Goal: Complete application form

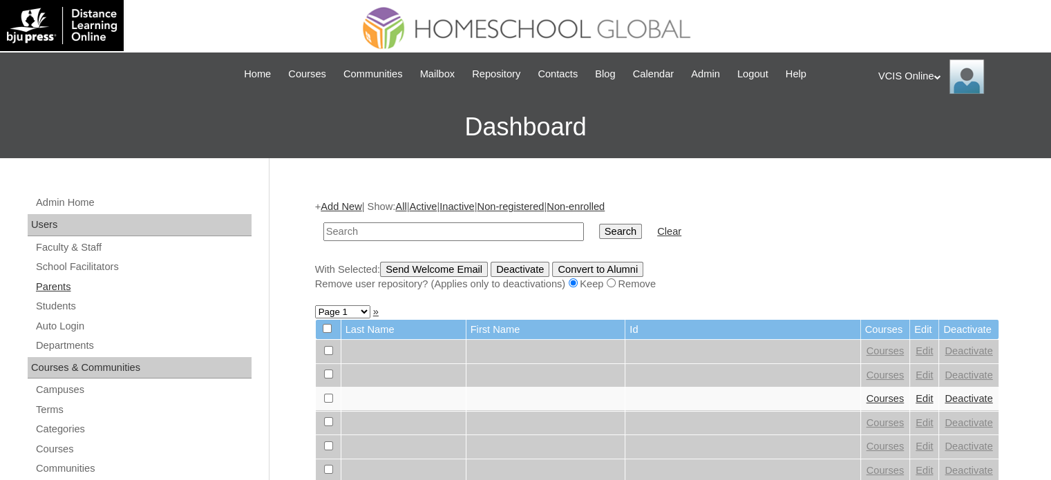
click at [53, 288] on link "Parents" at bounding box center [143, 287] width 217 height 17
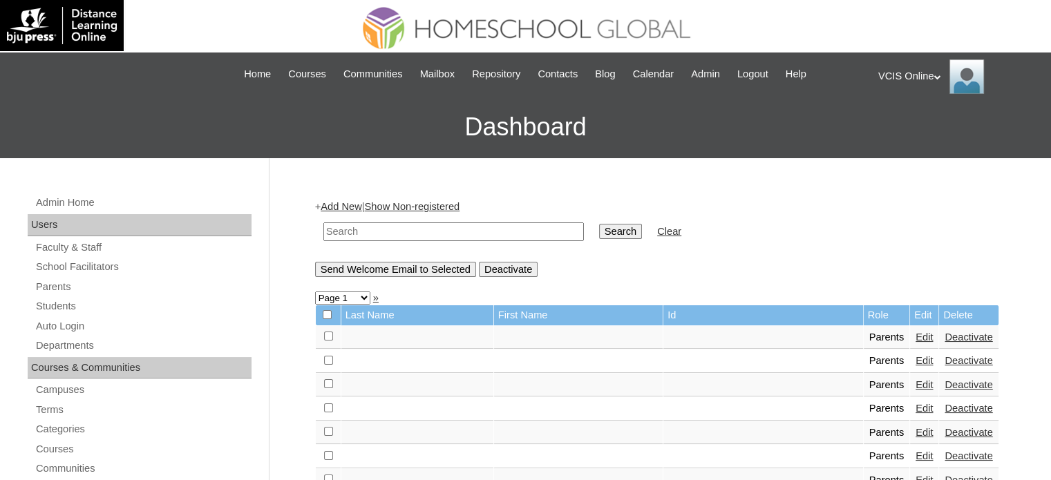
click at [345, 205] on link "Add New" at bounding box center [341, 206] width 41 height 11
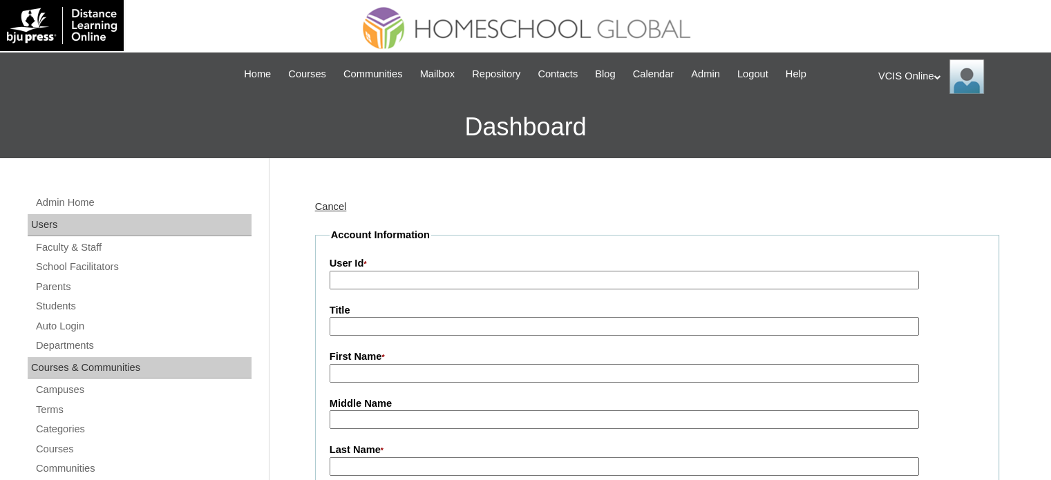
click at [419, 277] on input "User Id *" at bounding box center [625, 280] width 590 height 19
paste input "VCIS017-9A-PA2025"
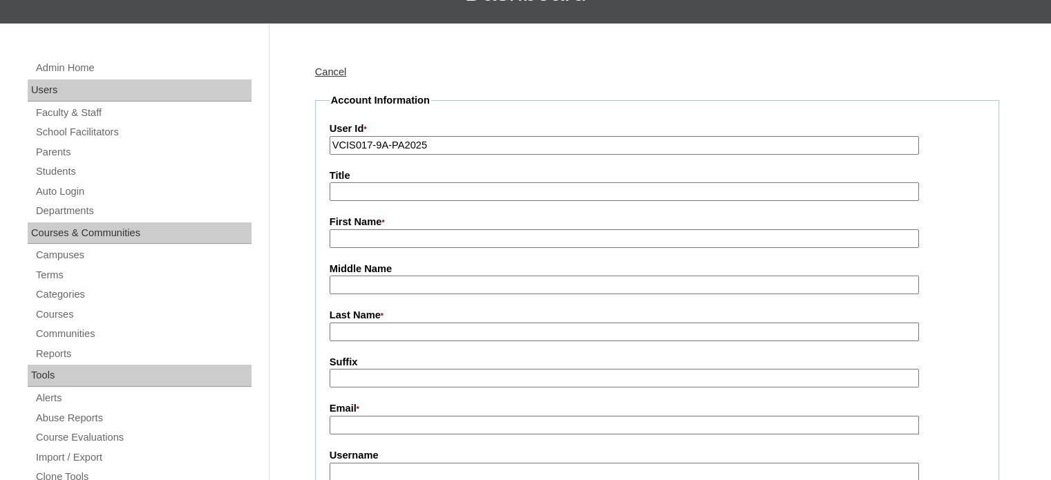
scroll to position [138, 0]
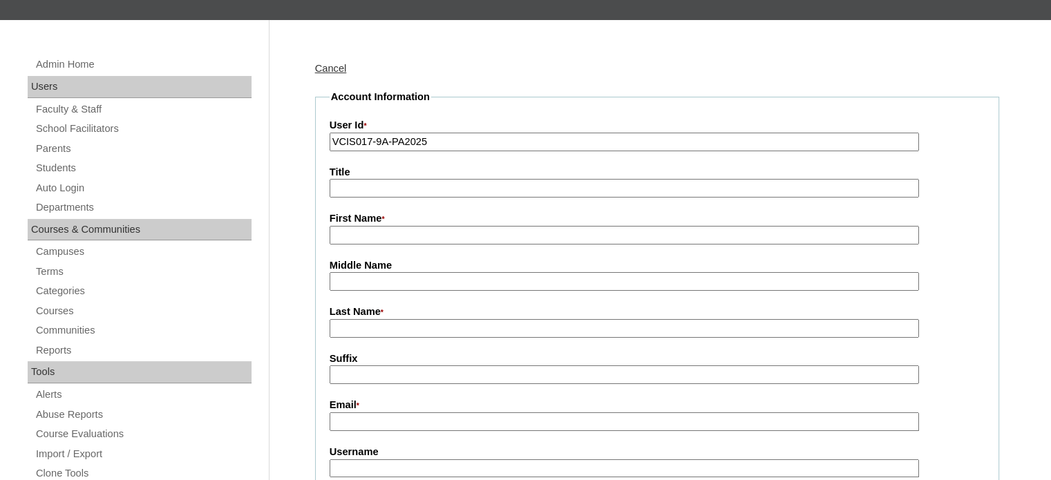
type input "VCIS017-9A-PA2025"
click at [402, 236] on input "First Name *" at bounding box center [625, 235] width 590 height 19
paste input "Paula Miranda"
type input "Paula"
click at [361, 328] on input "Last Name *" at bounding box center [625, 328] width 590 height 19
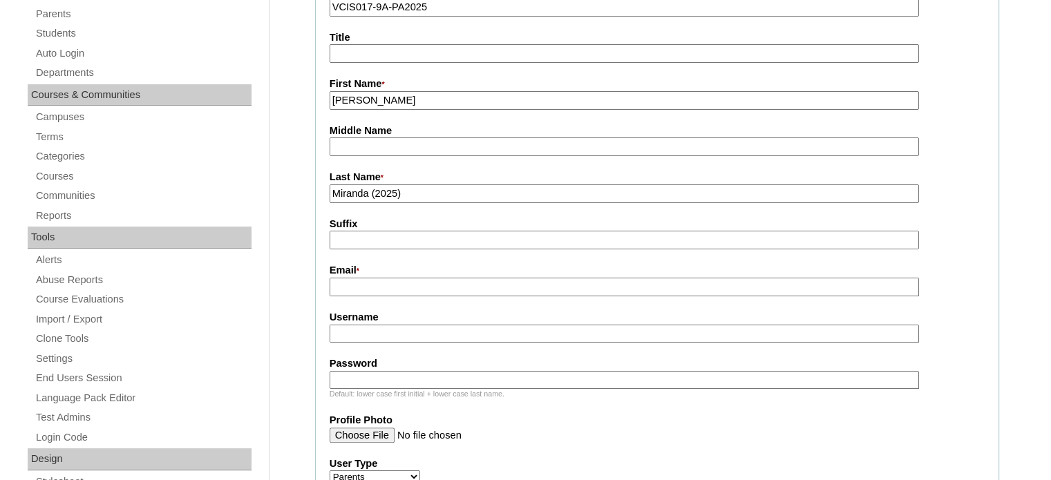
scroll to position [276, 0]
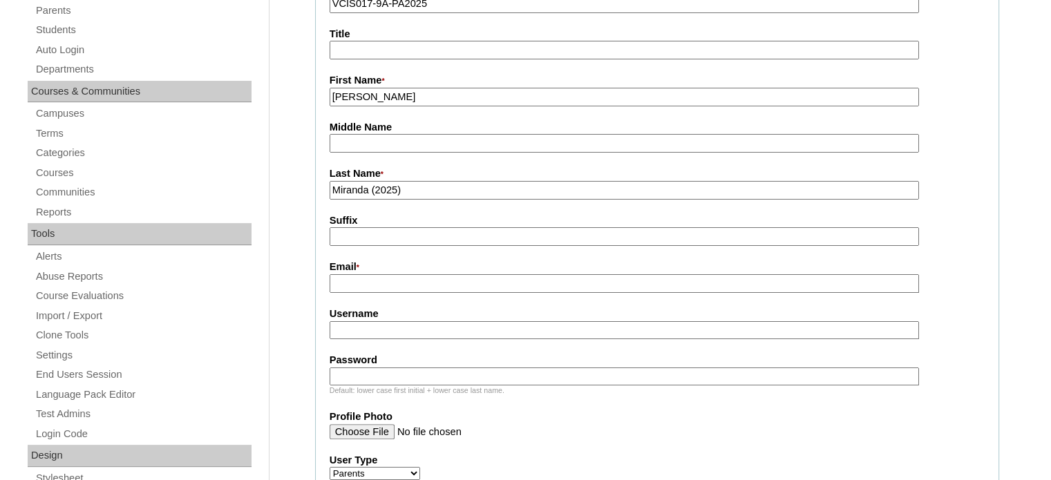
type input "Miranda (2025)"
drag, startPoint x: 393, startPoint y: 276, endPoint x: 399, endPoint y: 277, distance: 7.0
click at [393, 275] on input "Email *" at bounding box center [625, 283] width 590 height 19
click at [375, 331] on input "Username" at bounding box center [625, 330] width 590 height 19
paste input "pmiranda2025"
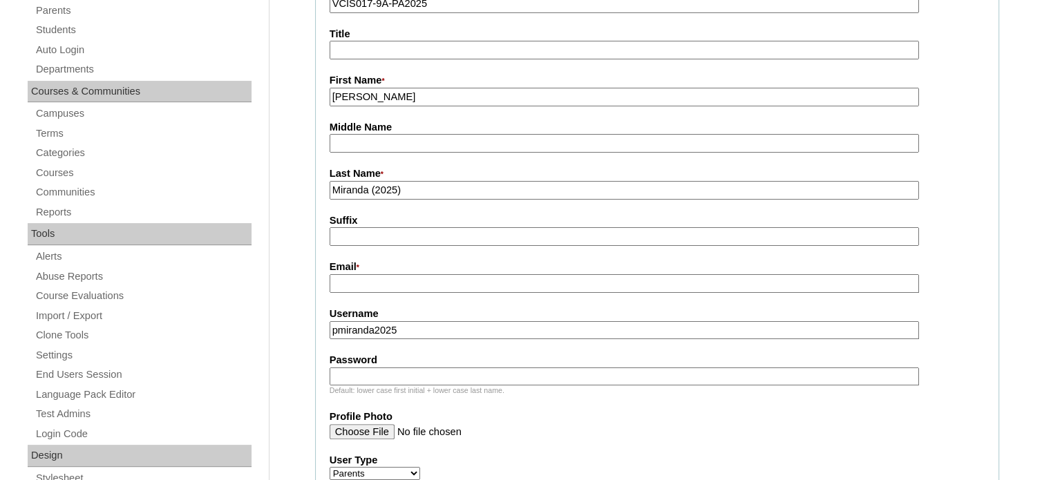
type input "pmiranda2025"
click at [380, 368] on input "Password" at bounding box center [625, 377] width 590 height 19
paste input "qwerty"
type input "qwerty"
click at [379, 290] on input "Email *" at bounding box center [625, 283] width 590 height 19
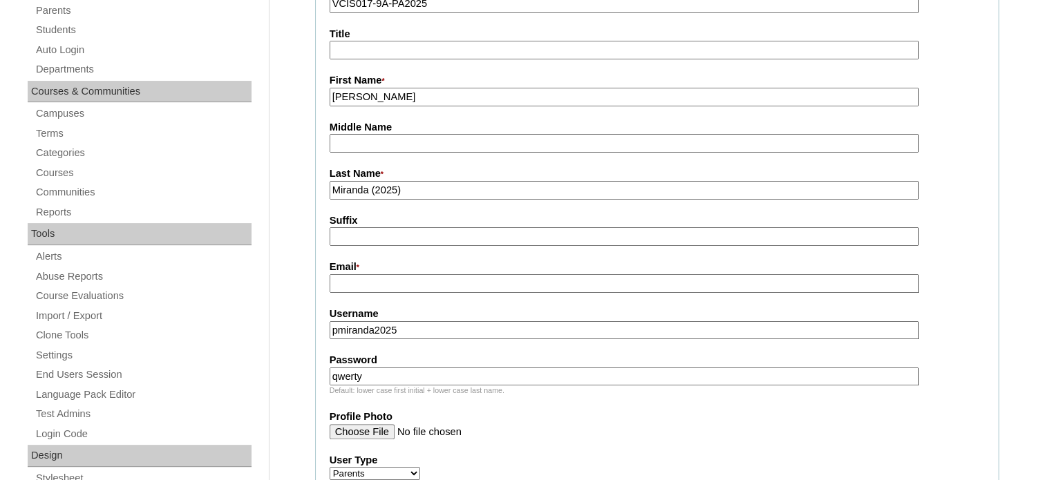
paste input "homeschoolingnanay14@gmail.com"
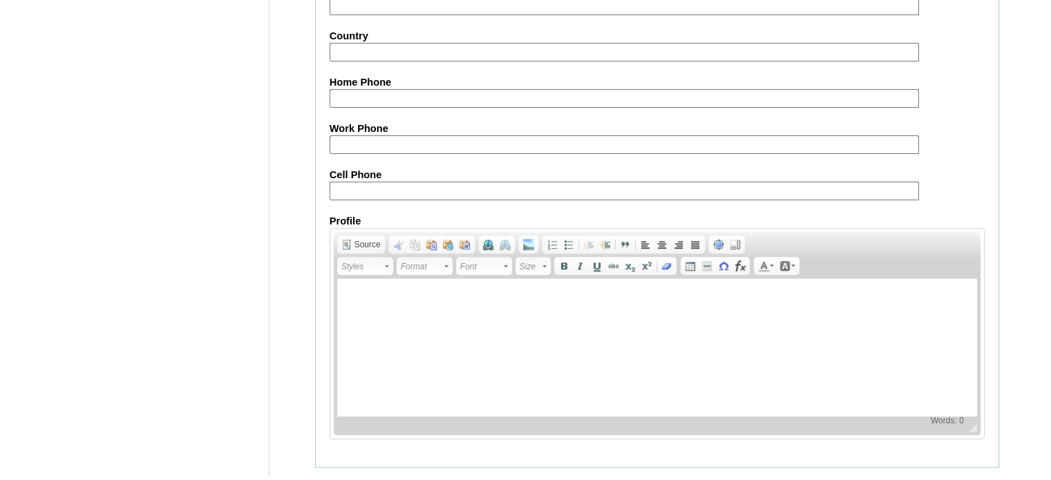
scroll to position [1373, 0]
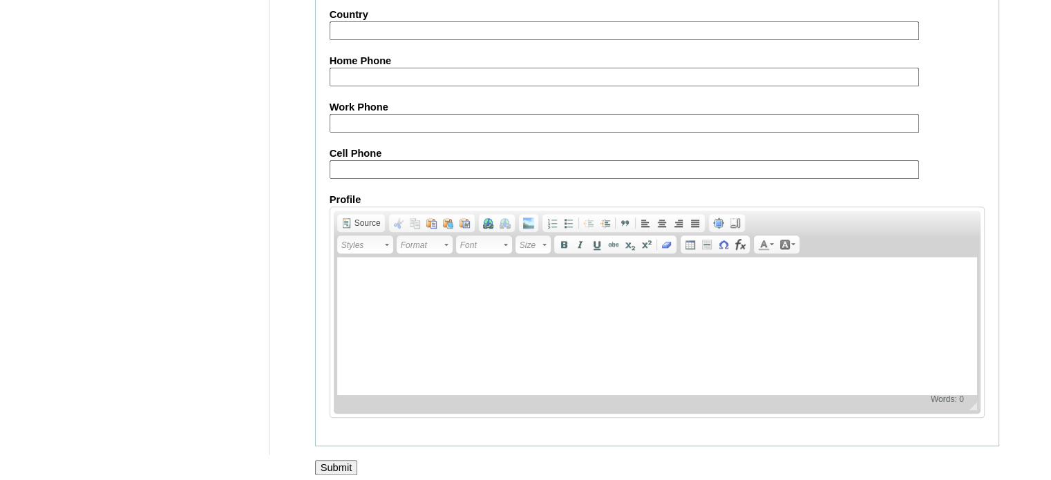
type input "homeschoolingnanay14@gmail.com"
click at [333, 475] on div at bounding box center [525, 482] width 1051 height 15
click at [332, 460] on input "Submit" at bounding box center [336, 467] width 43 height 15
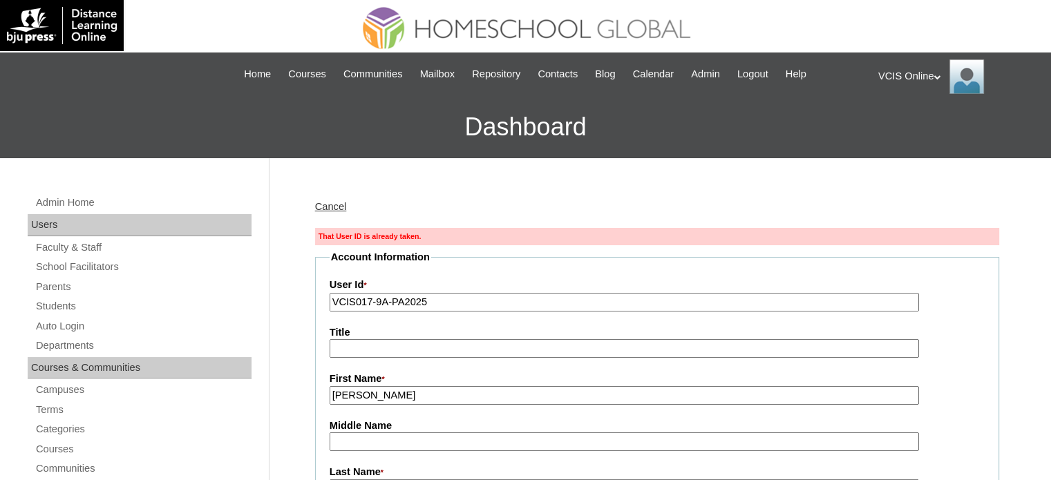
drag, startPoint x: 453, startPoint y: 305, endPoint x: 324, endPoint y: 307, distance: 128.6
paste input "20"
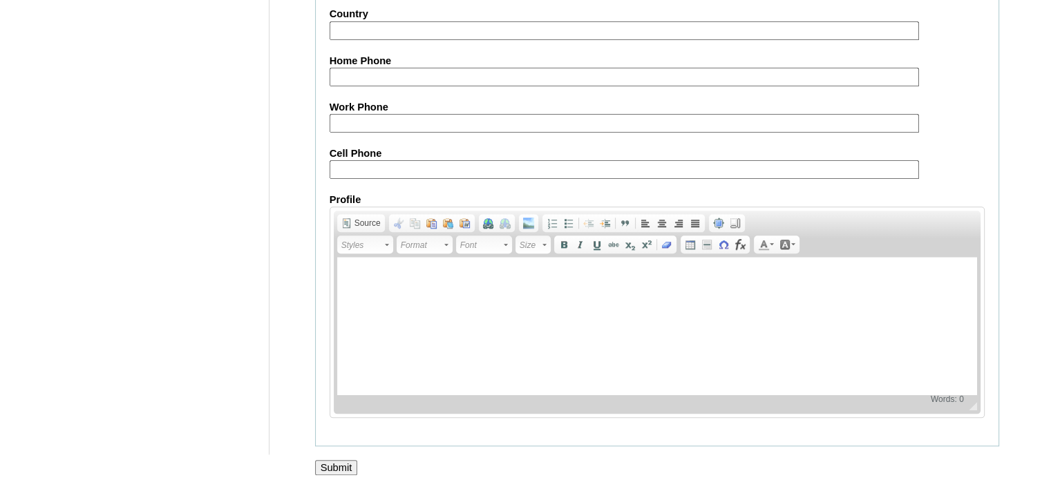
type input "VCIS020-9A-PA2025"
click at [350, 460] on input "Submit" at bounding box center [336, 467] width 43 height 15
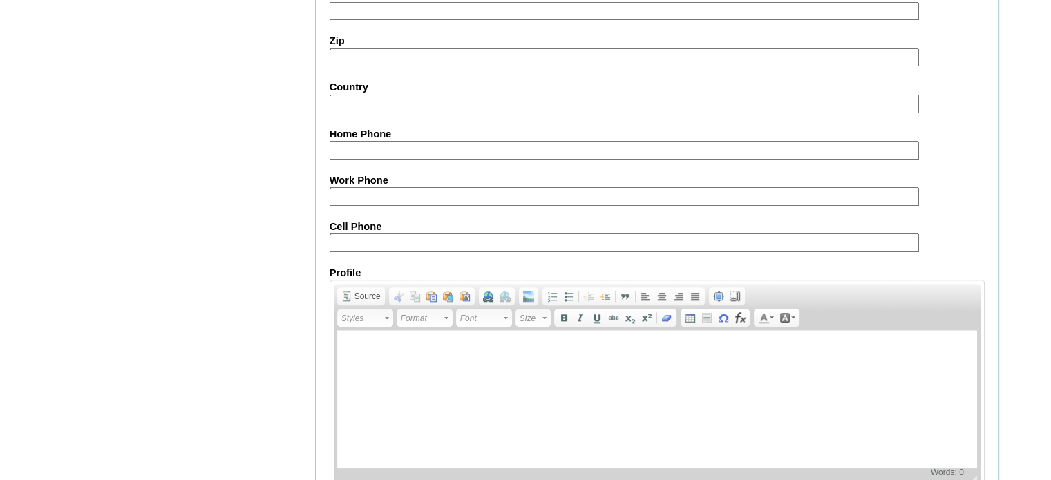
scroll to position [1257, 0]
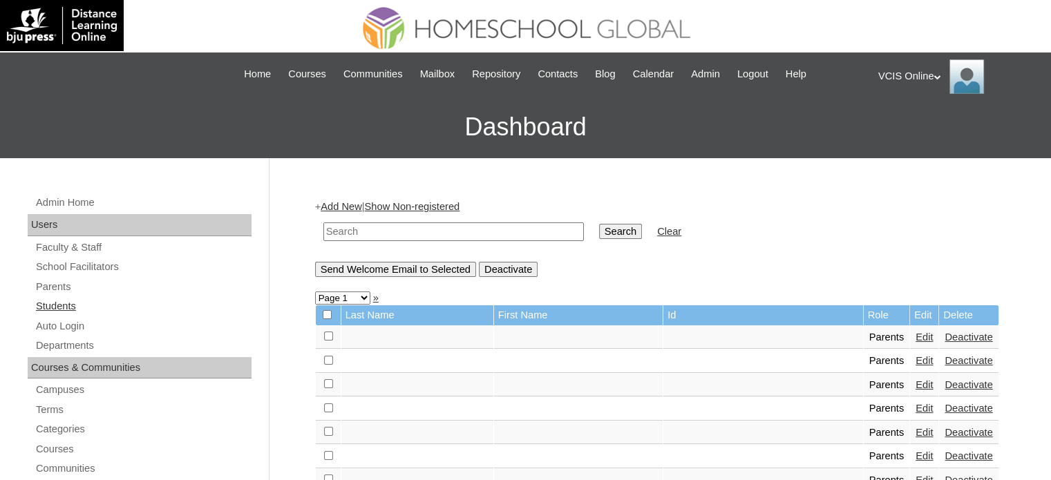
click at [64, 300] on link "Students" at bounding box center [143, 306] width 217 height 17
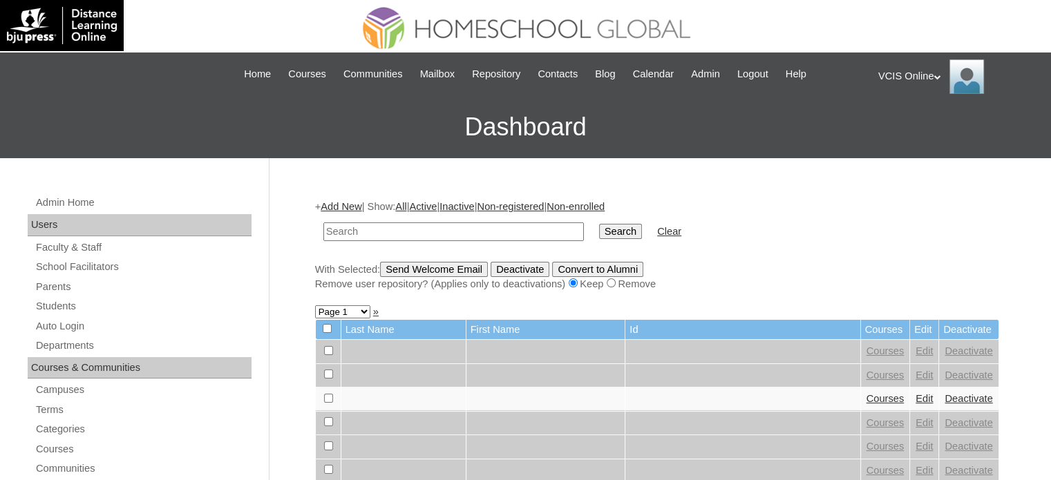
click at [340, 203] on link "Add New" at bounding box center [341, 206] width 41 height 11
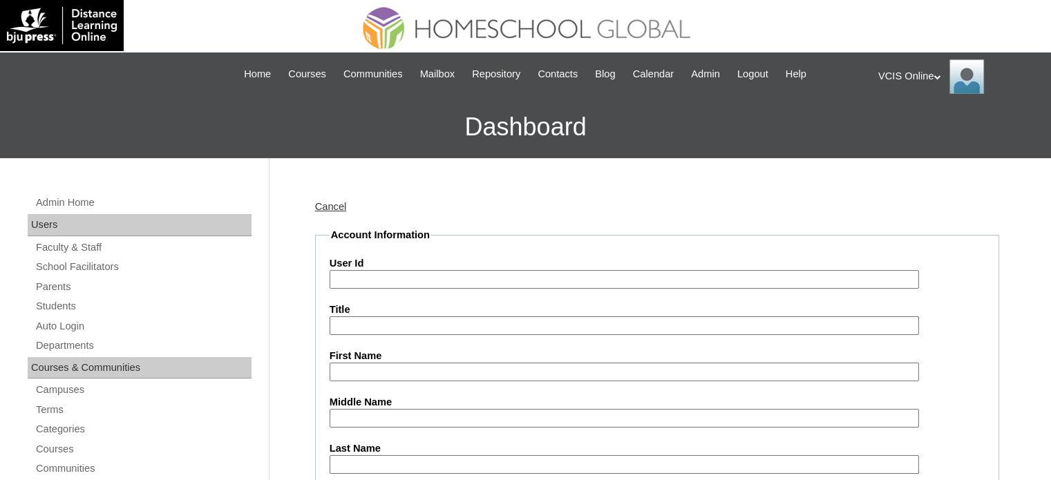
click at [388, 279] on input "User Id" at bounding box center [625, 279] width 590 height 19
paste input "VCIS020-9A-SA2025"
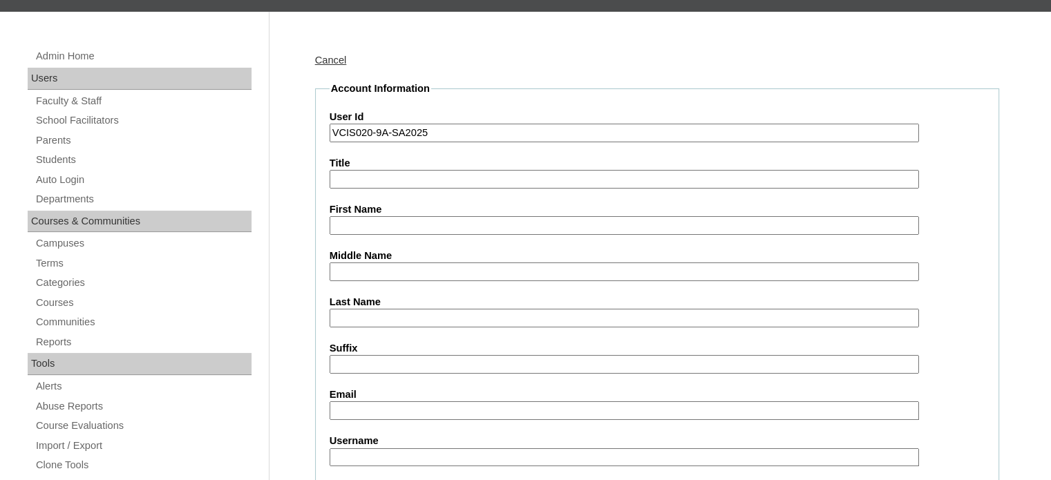
scroll to position [207, 0]
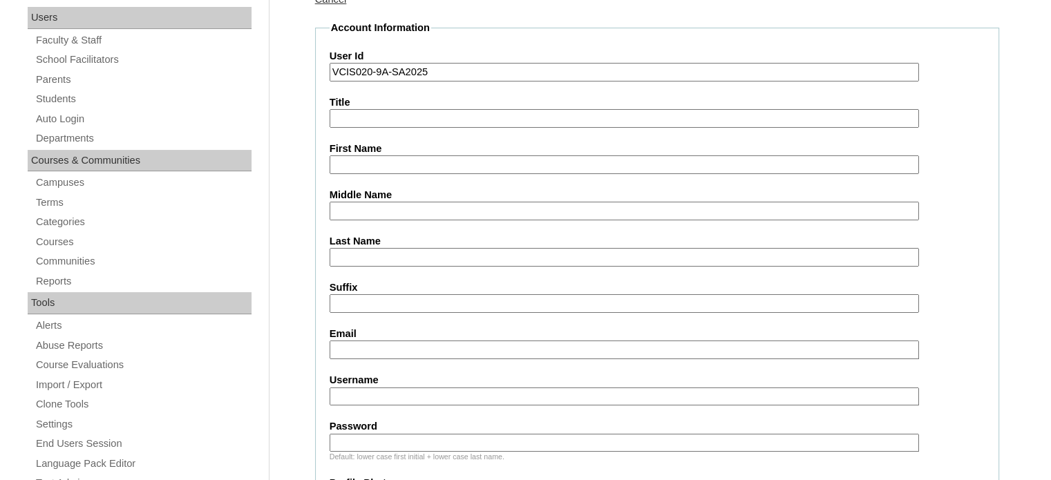
type input "VCIS020-9A-SA2025"
click at [408, 168] on input "First Name" at bounding box center [625, 164] width 590 height 19
paste input "Juan Miguel"
type input "Juan Miguel"
click at [394, 258] on input "Last Name" at bounding box center [625, 257] width 590 height 19
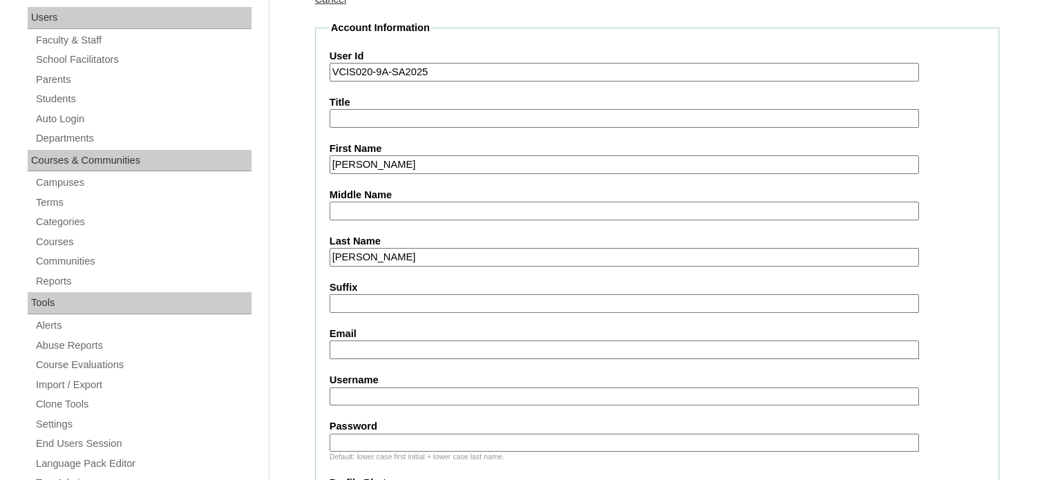
type input "Garcia"
drag, startPoint x: 419, startPoint y: 355, endPoint x: 412, endPoint y: 350, distance: 8.7
click at [419, 355] on input "Email" at bounding box center [625, 350] width 590 height 19
paste input "homeschoolingnanay14@gmail.com"
type input "homeschoolingnanay14@gmail.com"
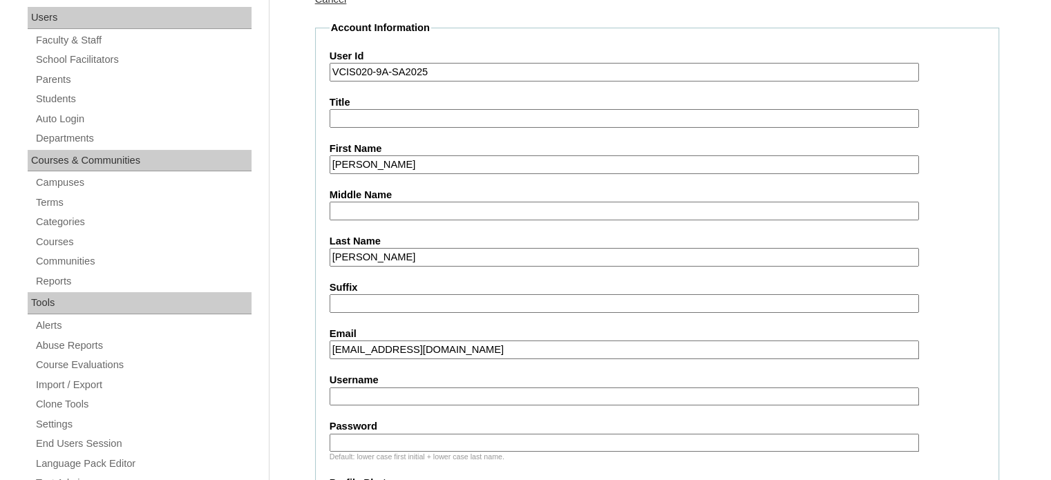
click at [423, 388] on input "Username" at bounding box center [625, 397] width 590 height 19
paste input "juanpaul.garcia2025"
type input "juanpaul.garcia2025"
click at [356, 442] on input "Password" at bounding box center [625, 443] width 590 height 19
click at [683, 434] on input "qwerty" at bounding box center [625, 443] width 590 height 19
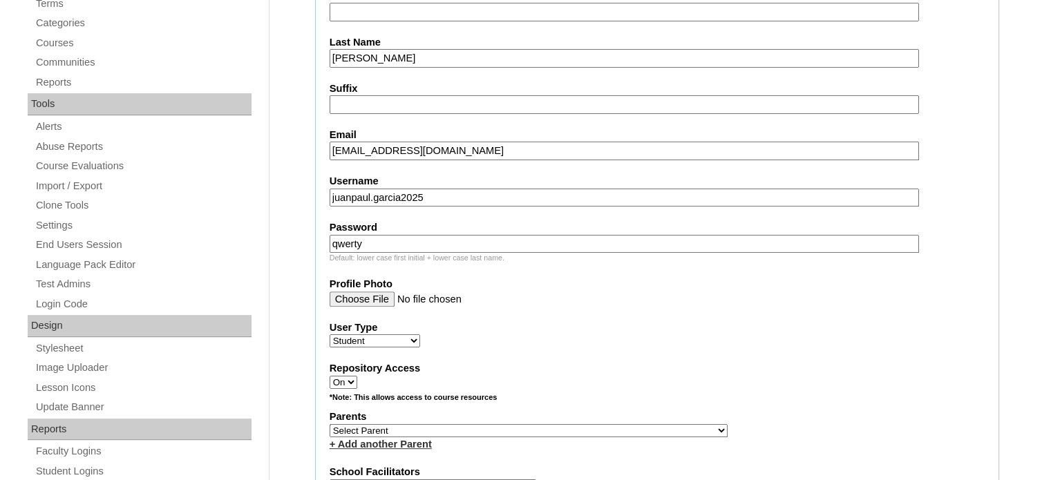
scroll to position [415, 0]
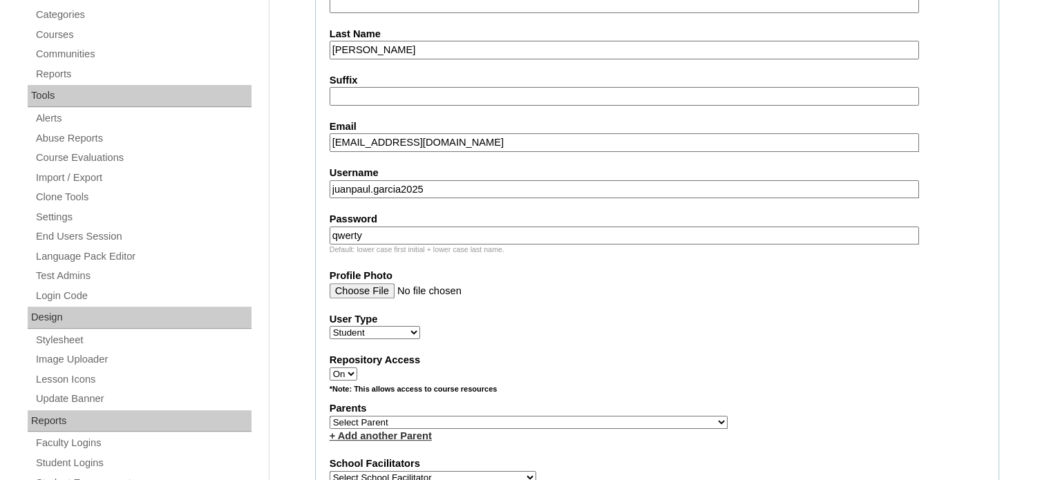
type input "qwerty"
click at [406, 328] on select "Faculty Staff Student Parents School Facilitators" at bounding box center [375, 332] width 91 height 13
click at [519, 323] on div "User Type Faculty Staff Student Parents School Facilitators" at bounding box center [657, 326] width 655 height 28
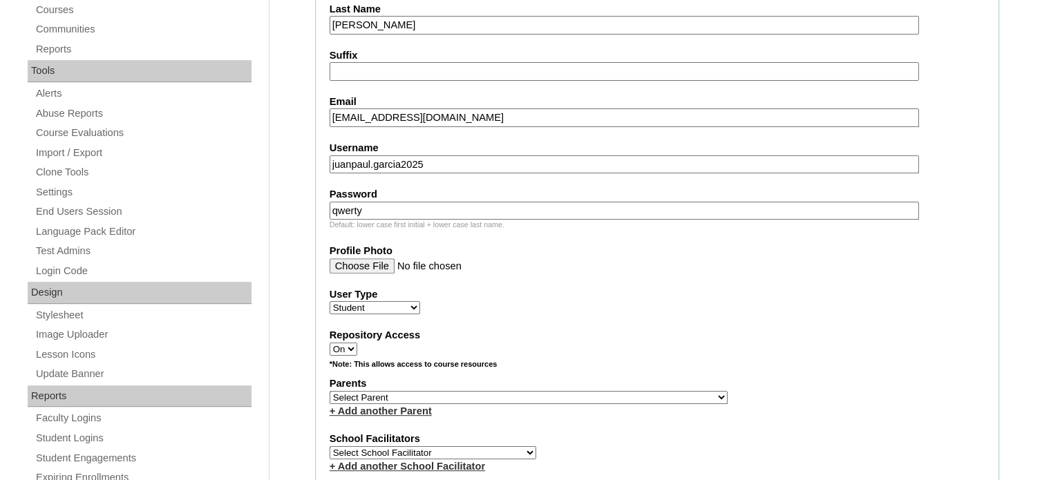
scroll to position [484, 0]
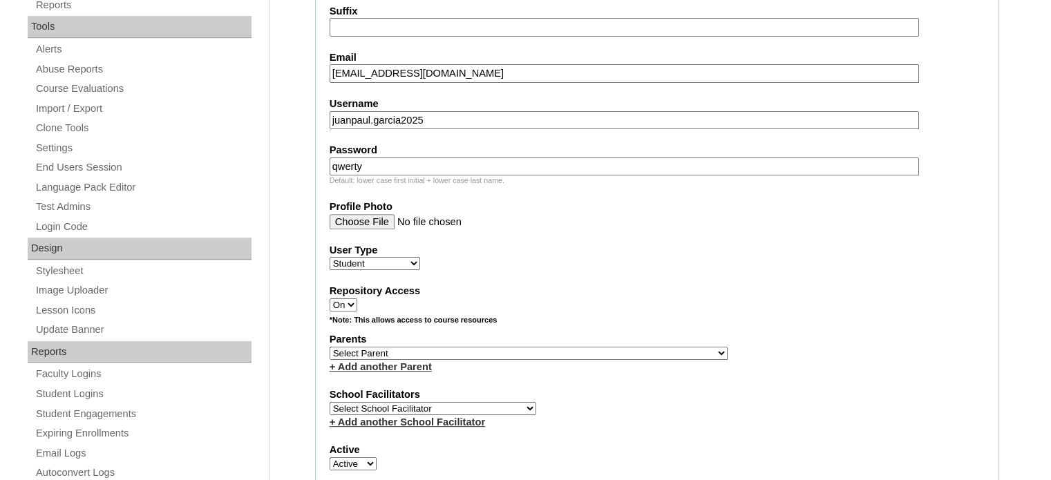
click at [551, 347] on select "Select Parent , , , , , , , , , , , , , , , , , , , , , , , , , , , , , , , , ,…" at bounding box center [529, 353] width 398 height 13
select select "43579"
click at [330, 347] on select "Select Parent , , , , , , , , , , , , , , , , , , , , , , , , , , , , , , , , ,…" at bounding box center [529, 353] width 398 height 13
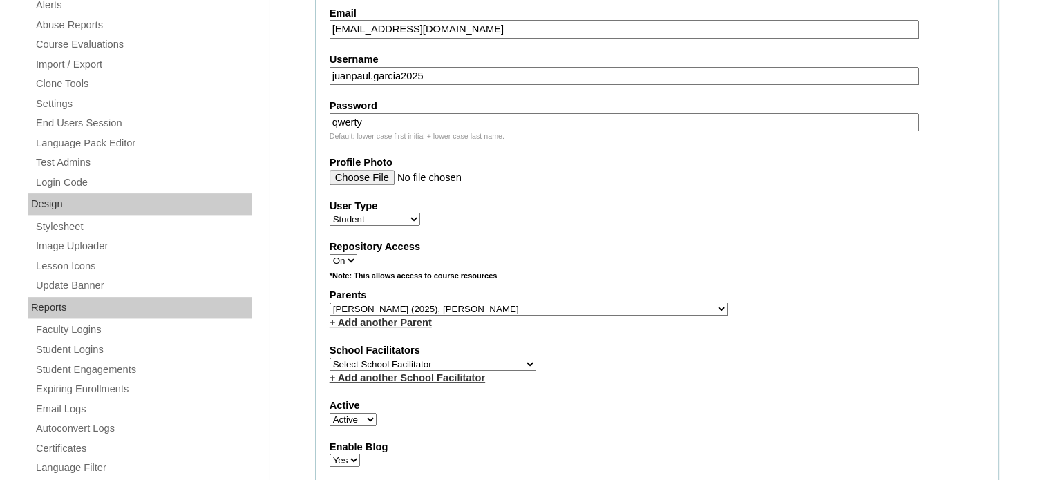
scroll to position [553, 0]
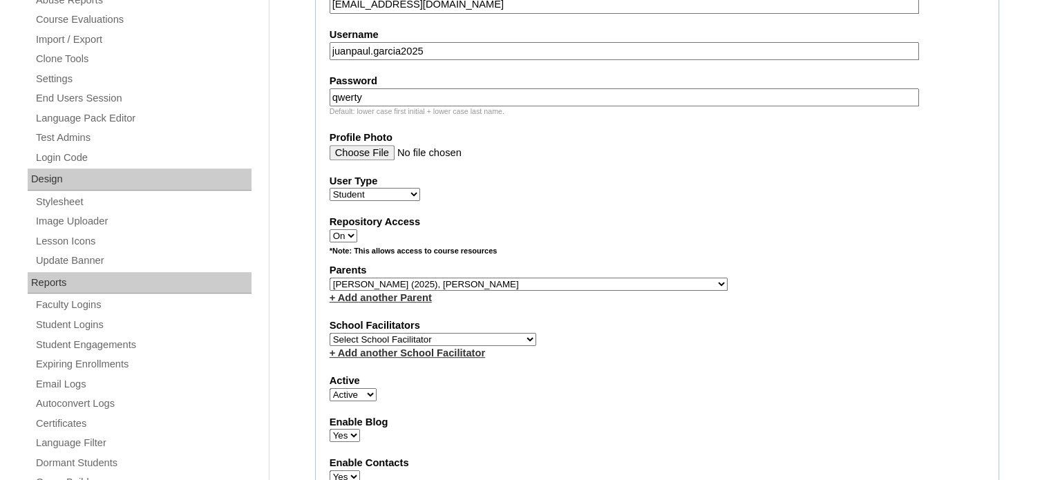
click at [444, 337] on select "Select School Facilitator Norman Añain Ruffa Abadijas Mary Abella Gloryfe Abion…" at bounding box center [433, 339] width 207 height 13
select select "36362"
click at [330, 333] on select "Select School Facilitator Norman Añain Ruffa Abadijas Mary Abella Gloryfe Abion…" at bounding box center [433, 339] width 207 height 13
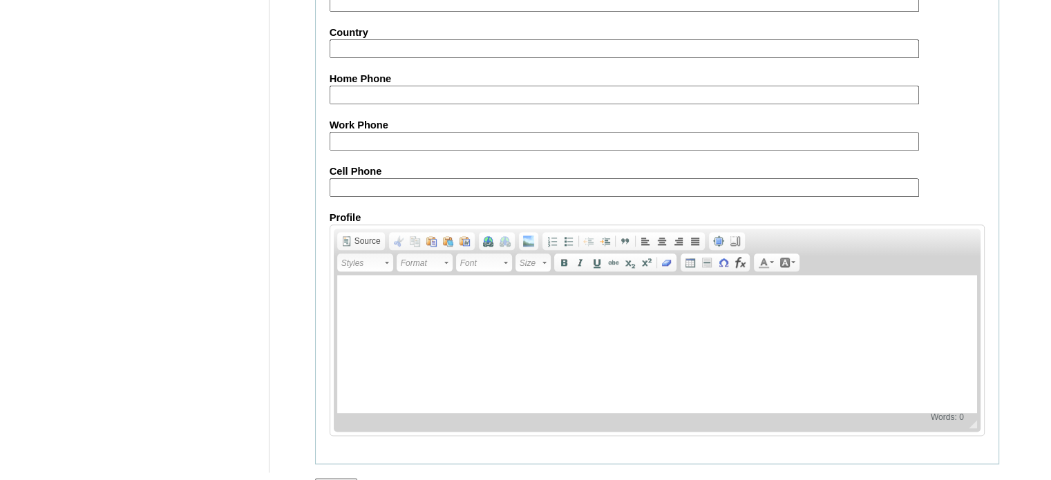
scroll to position [1608, 0]
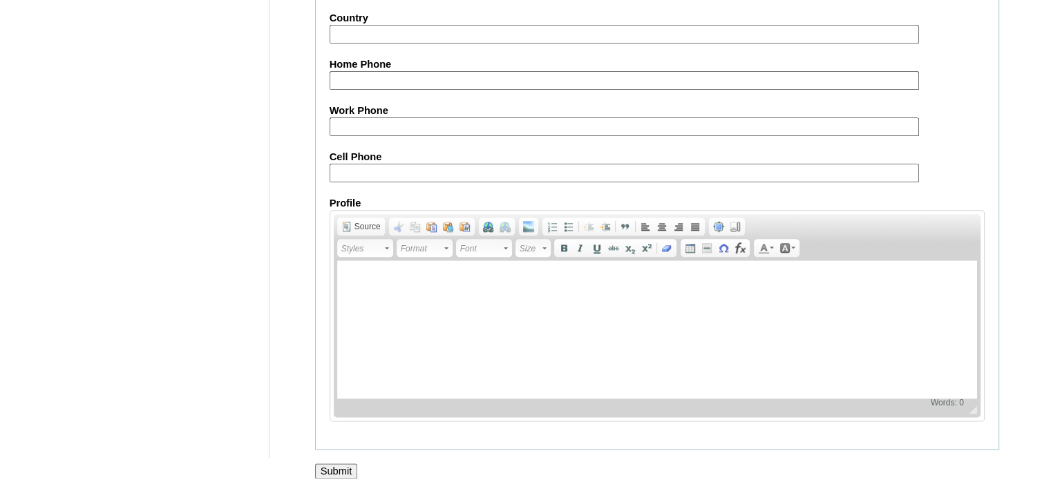
click at [348, 464] on input "Submit" at bounding box center [336, 471] width 43 height 15
click at [338, 464] on input "Submit" at bounding box center [336, 471] width 43 height 15
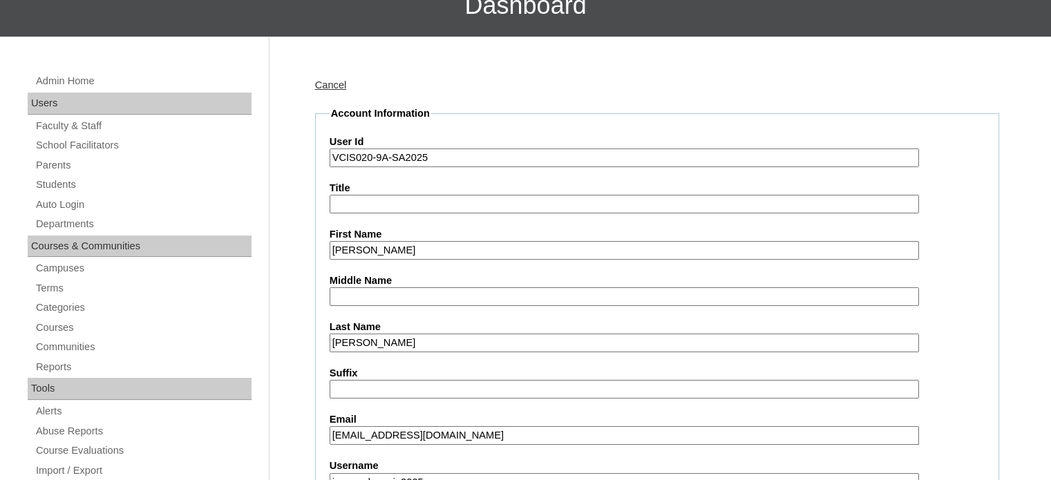
scroll to position [19, 0]
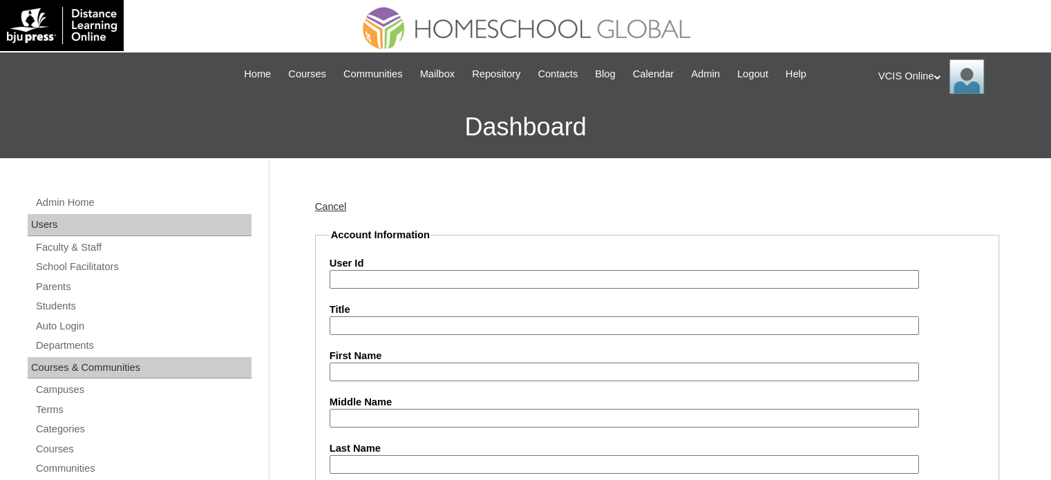
click at [324, 207] on link "Cancel" at bounding box center [331, 206] width 32 height 11
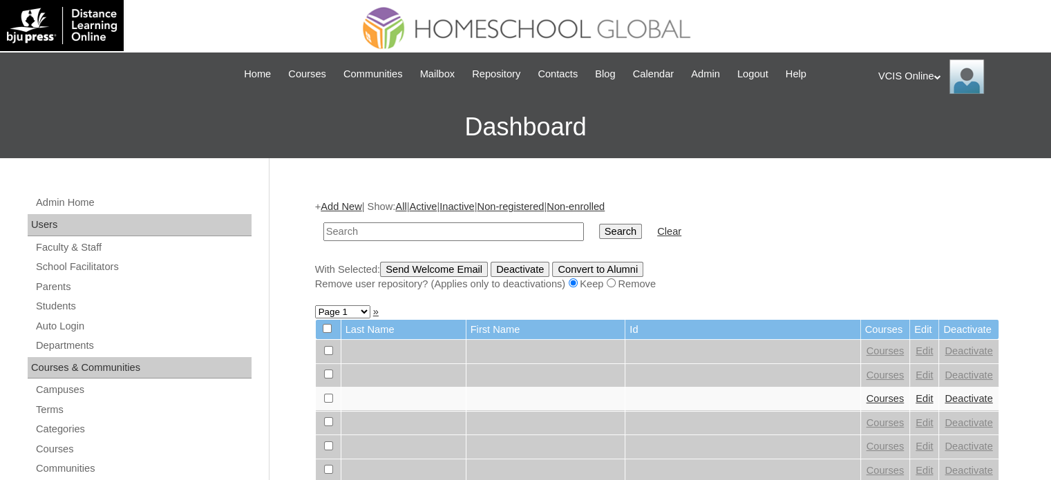
paste input "VCIS020-9A-SA2025"
type input "VCIS020-9A-SA2025"
click at [592, 218] on td "Search" at bounding box center [620, 232] width 57 height 32
click at [599, 231] on input "Search" at bounding box center [620, 231] width 43 height 15
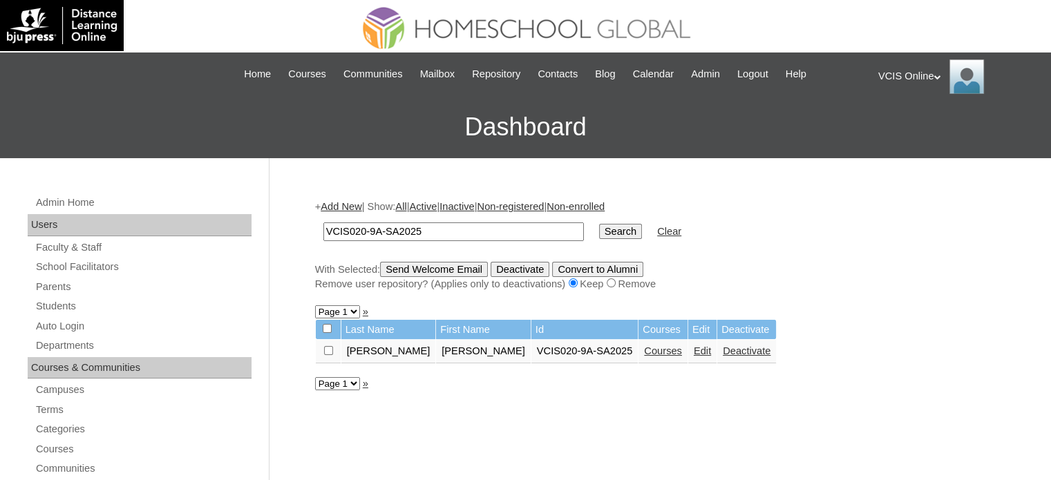
click at [644, 352] on link "Courses" at bounding box center [663, 351] width 38 height 11
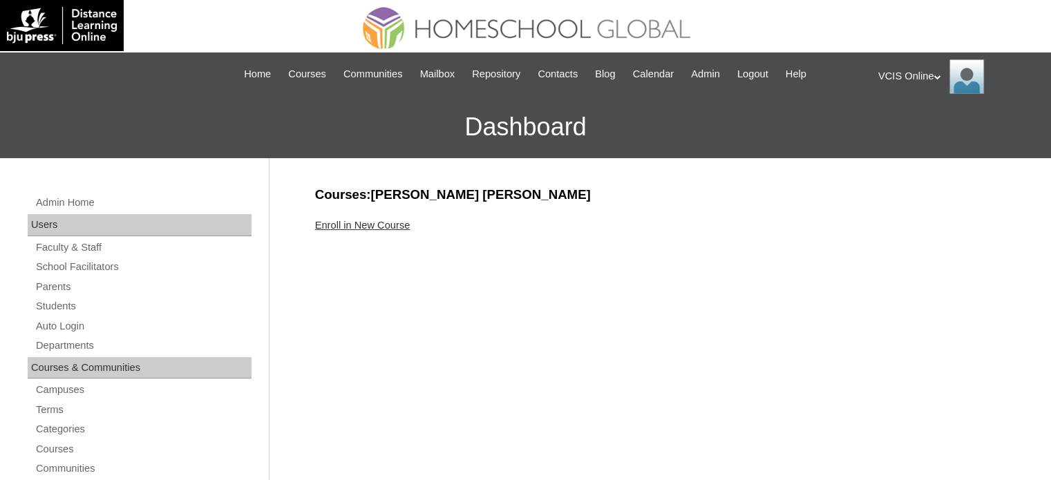
click at [373, 225] on link "Enroll in New Course" at bounding box center [362, 225] width 95 height 11
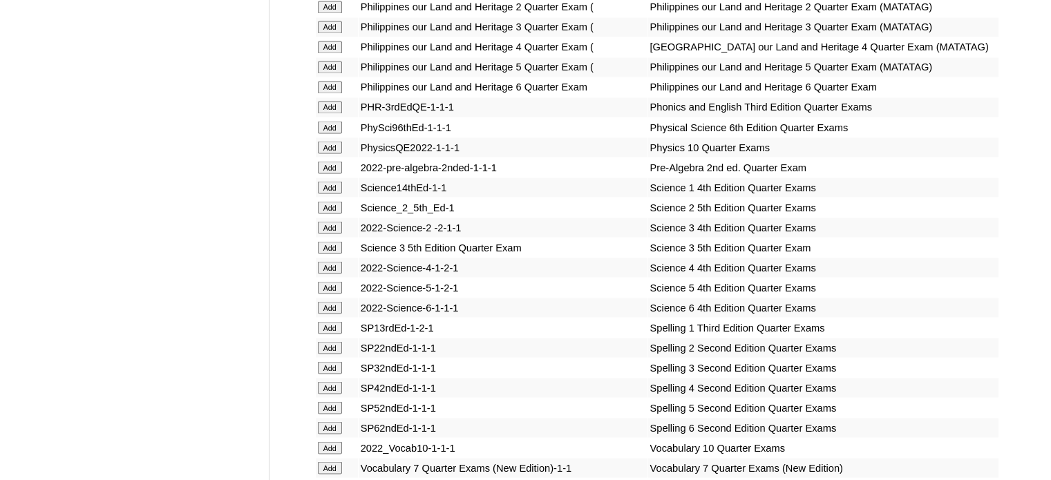
scroll to position [2968, 0]
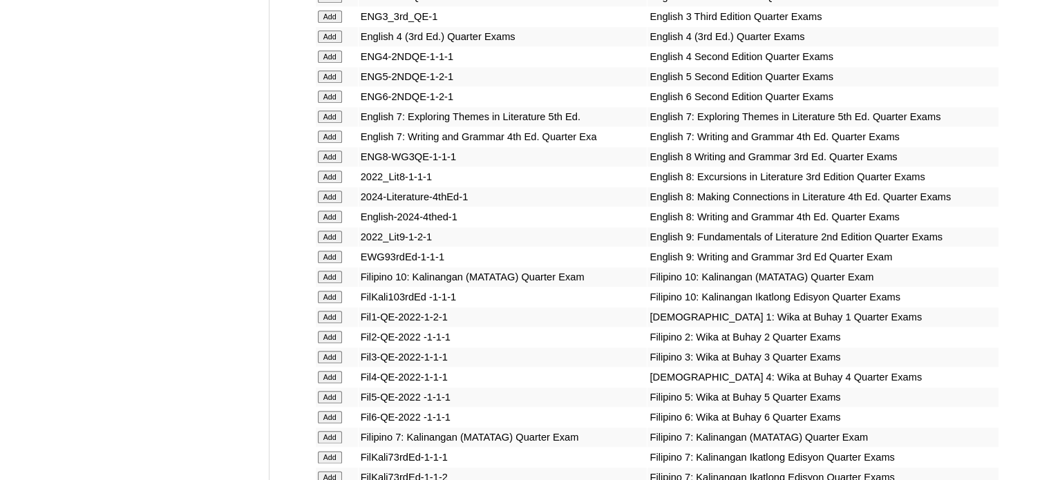
scroll to position [4022, 0]
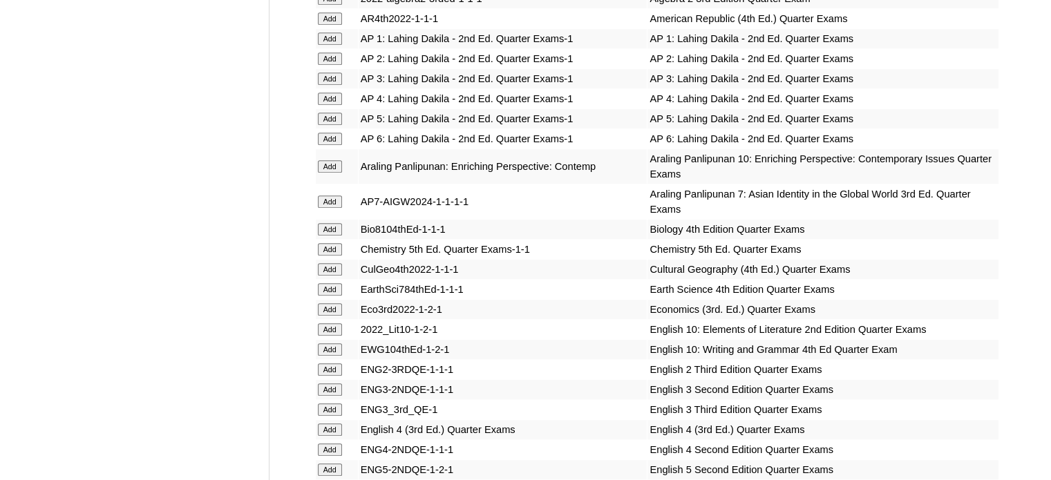
scroll to position [3644, 0]
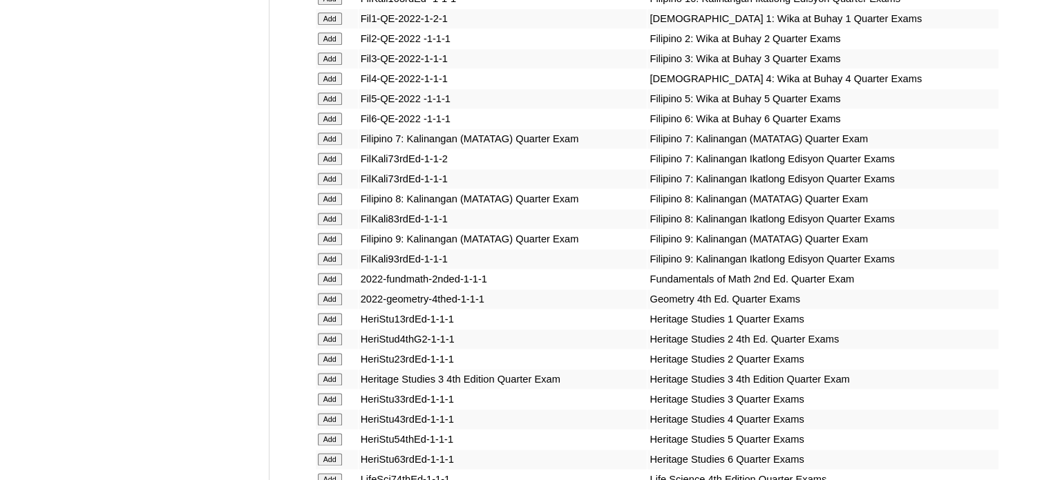
scroll to position [4301, 0]
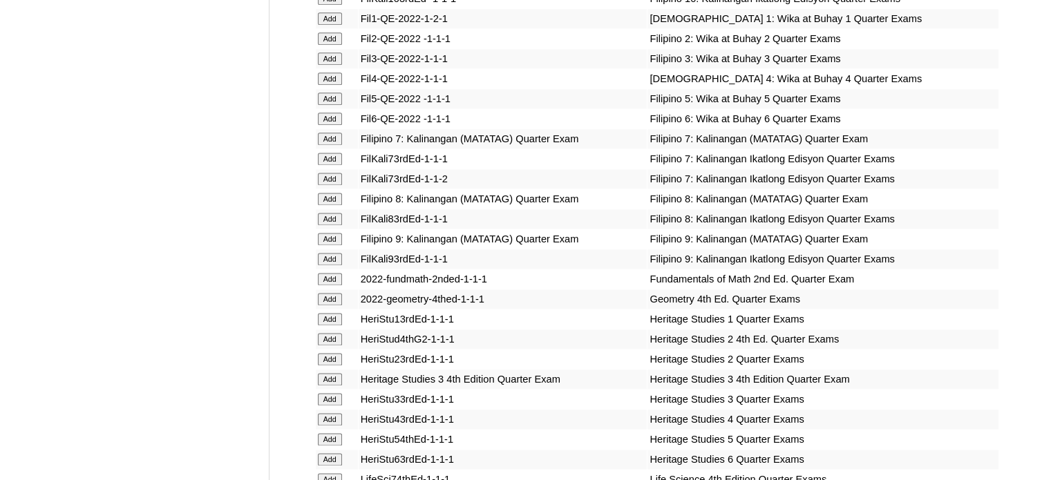
scroll to position [3744, 0]
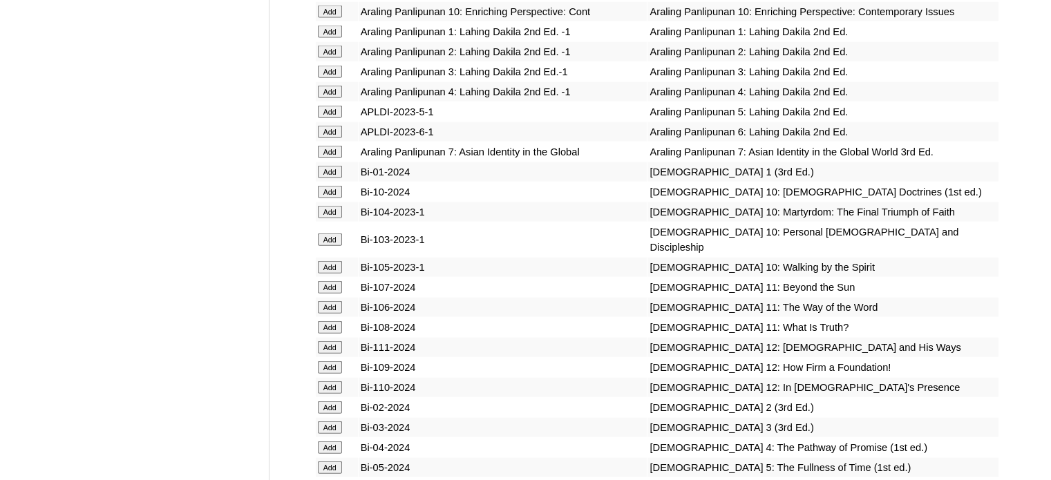
scroll to position [3565, 0]
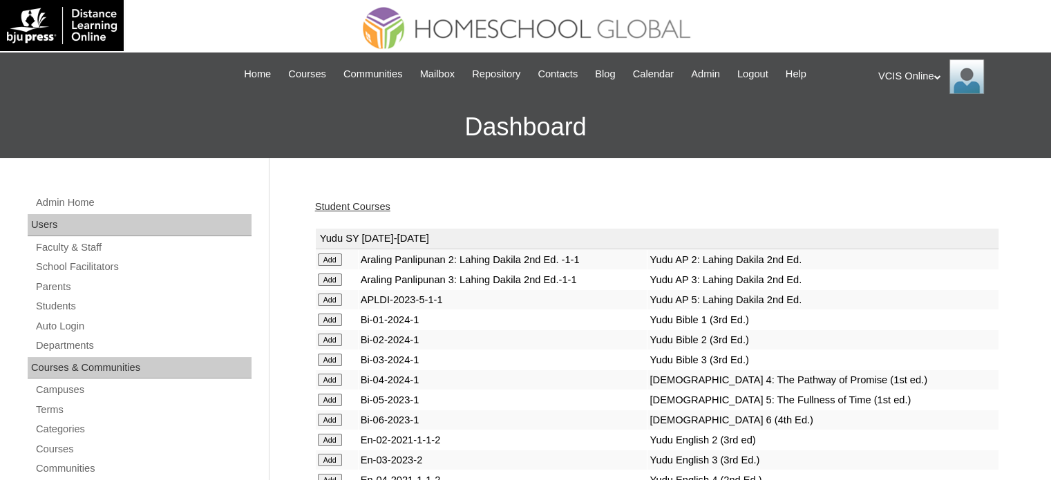
drag, startPoint x: 346, startPoint y: 207, endPoint x: 361, endPoint y: 204, distance: 14.8
click at [346, 207] on link "Student Courses" at bounding box center [352, 206] width 75 height 11
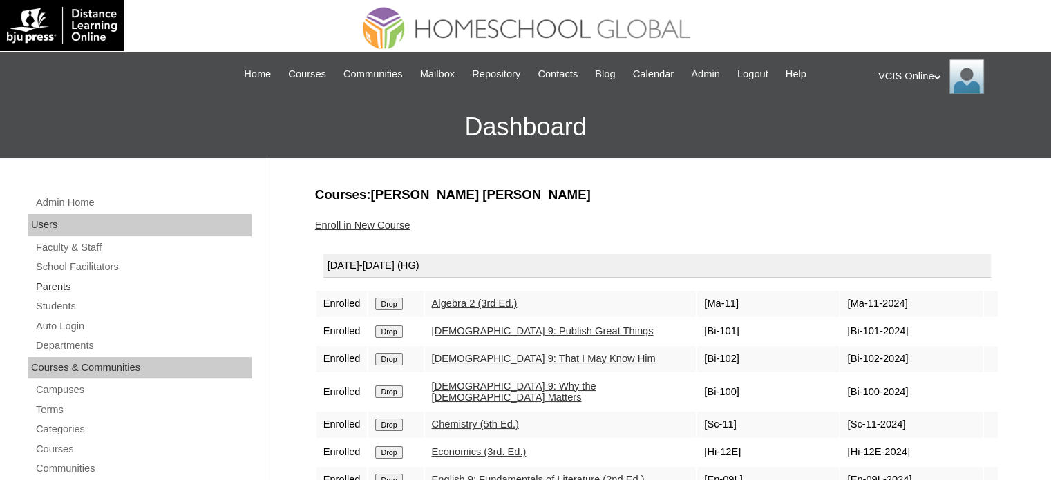
click at [64, 292] on link "Parents" at bounding box center [143, 287] width 217 height 17
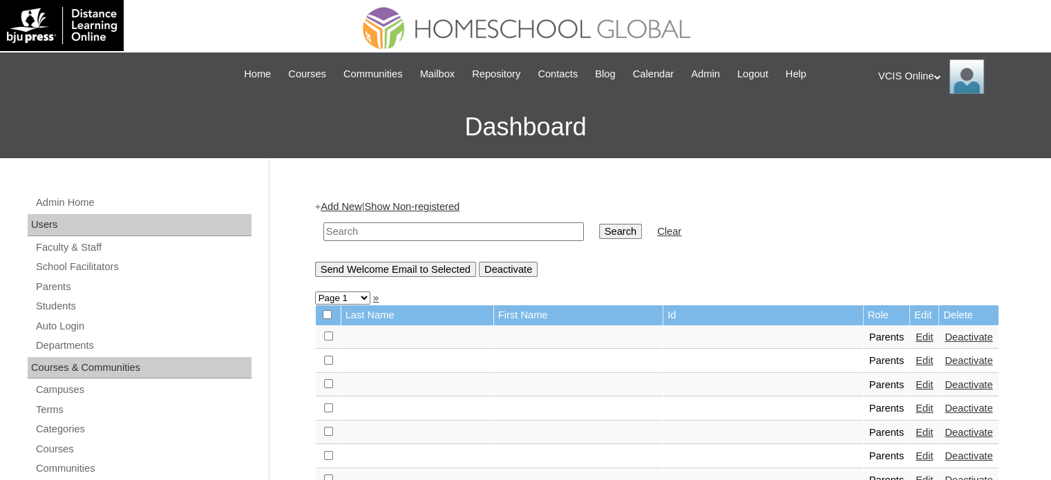
click at [492, 234] on input "text" at bounding box center [453, 232] width 261 height 19
paste input "VCIS003-10A-PA2025"
type input "VCIS003-10A-PA2025"
click at [599, 229] on input "Search" at bounding box center [620, 231] width 43 height 15
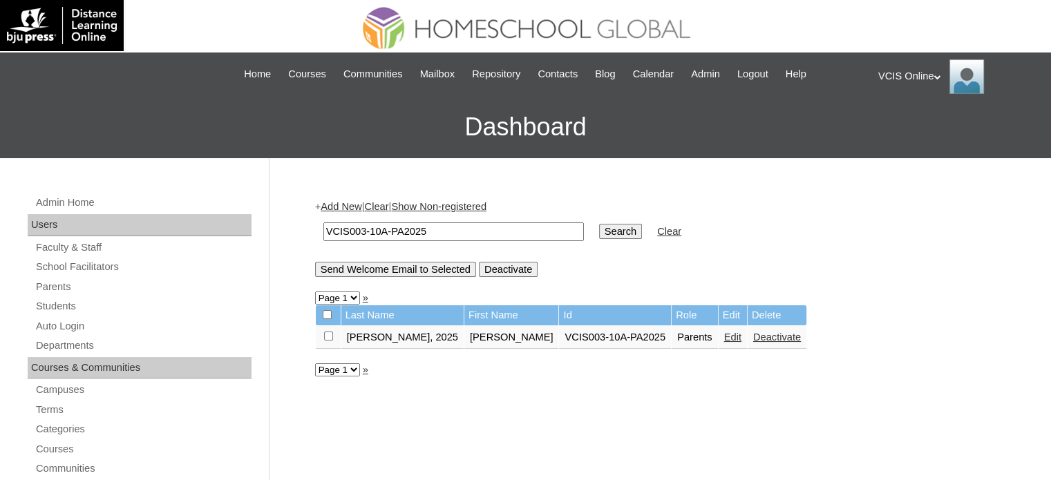
click at [724, 336] on link "Edit" at bounding box center [732, 337] width 17 height 11
drag, startPoint x: 665, startPoint y: 336, endPoint x: 672, endPoint y: 305, distance: 31.3
click at [672, 310] on tbody "Last Name First Name Id Role Edit Delete Mendoza, 2025 Myla VCIS003-10A-PA2025 …" at bounding box center [561, 327] width 491 height 44
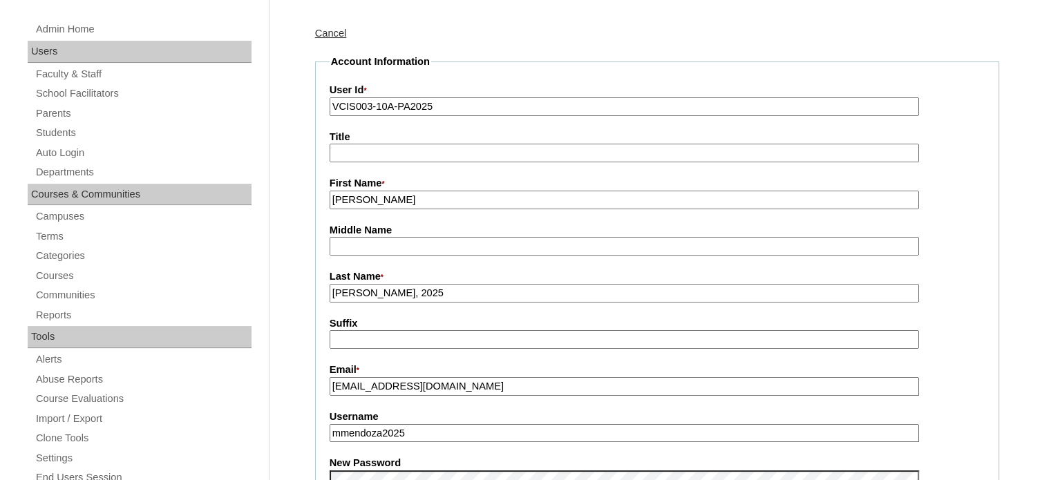
scroll to position [346, 0]
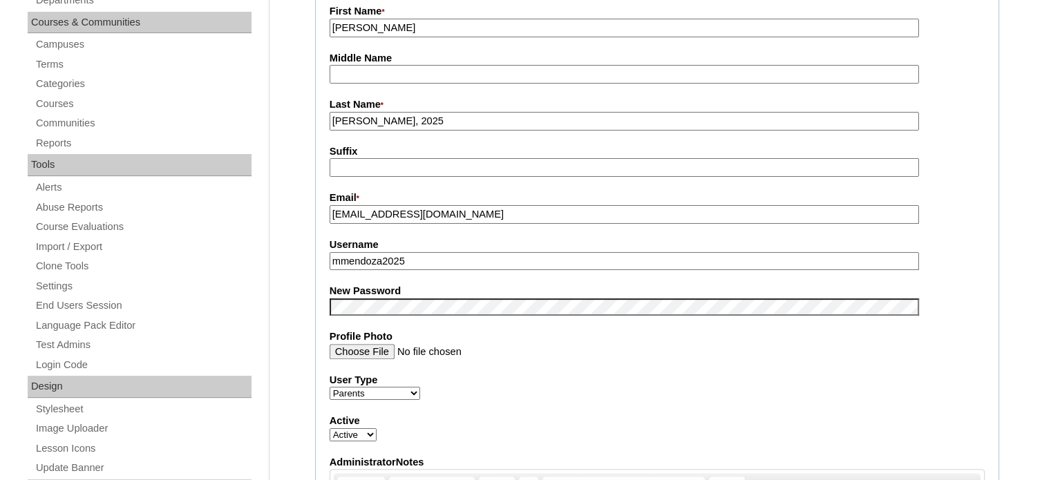
click at [469, 254] on input "mmendoza2025" at bounding box center [625, 261] width 590 height 19
click at [522, 334] on label "Profile Photo" at bounding box center [657, 337] width 655 height 15
click at [522, 344] on input "Profile Photo" at bounding box center [625, 351] width 590 height 15
click at [556, 361] on fieldset "Account Information User Id * VCIS003-10A-PA2025 Title First Name * [PERSON_NAM…" at bounding box center [657, 296] width 684 height 827
click at [447, 261] on input "mmendoza2025" at bounding box center [625, 261] width 590 height 19
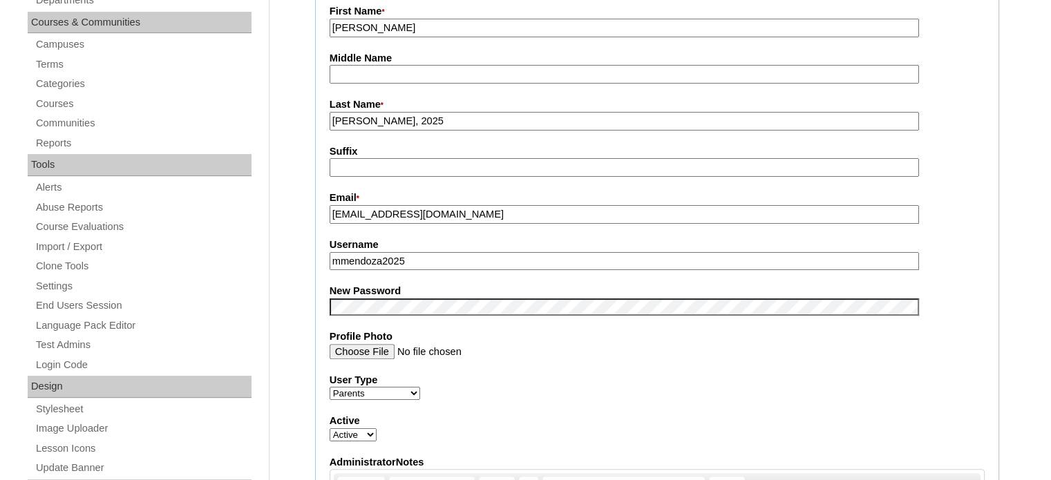
click at [755, 395] on div "User Type Faculty Staff Student Parents School Facilitators" at bounding box center [657, 387] width 655 height 28
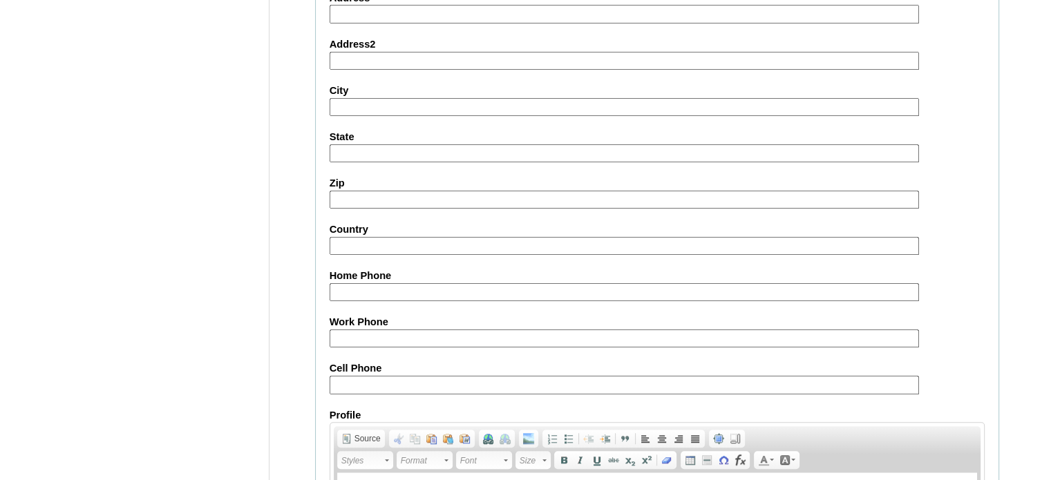
scroll to position [1322, 0]
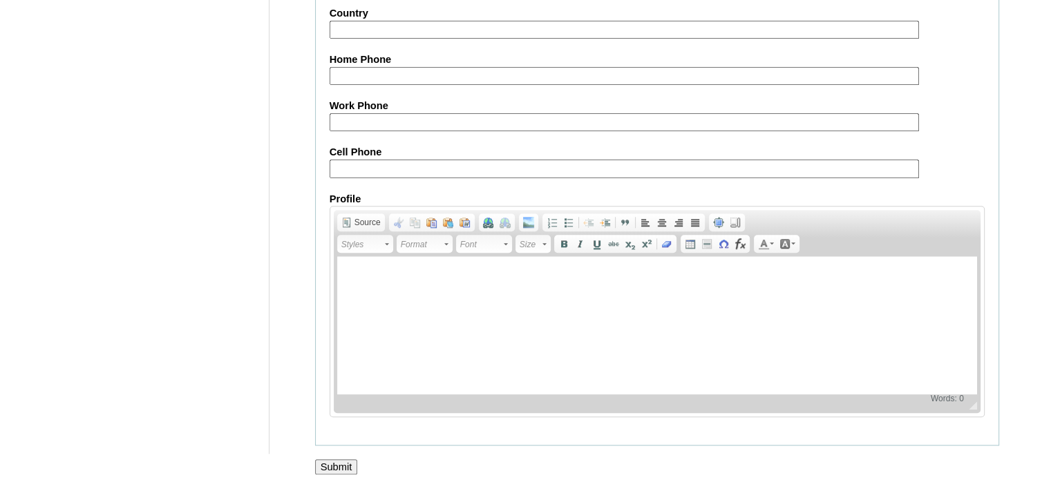
click at [352, 460] on input "Submit" at bounding box center [336, 467] width 43 height 15
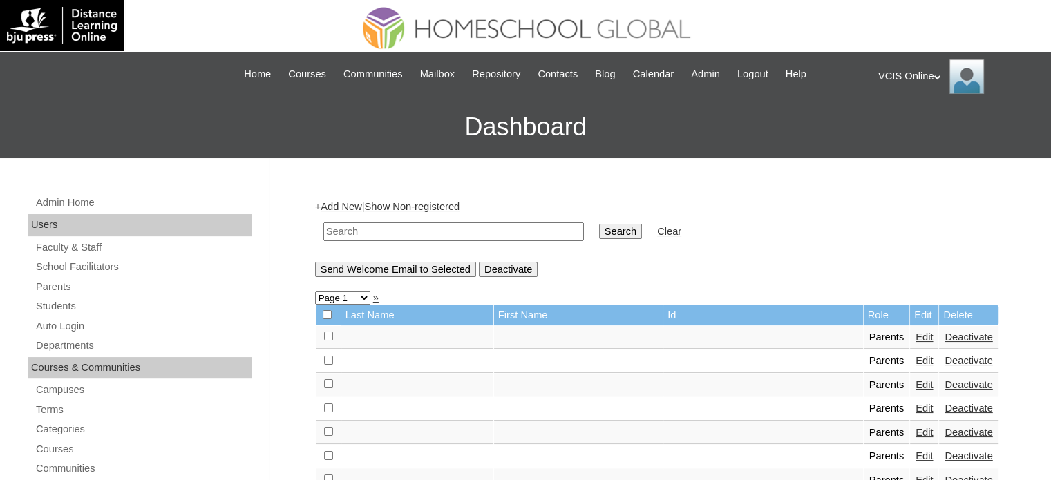
click at [909, 74] on div "VCIS Online My Profile My Settings Logout" at bounding box center [957, 76] width 159 height 35
click at [905, 130] on span "Logout" at bounding box center [903, 129] width 28 height 10
